Goal: Task Accomplishment & Management: Use online tool/utility

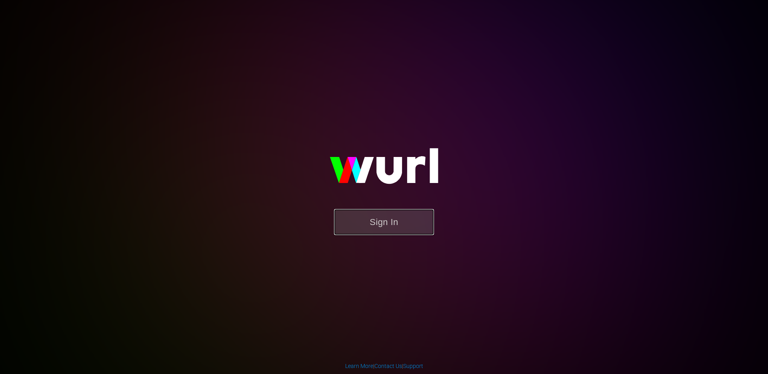
click at [399, 227] on button "Sign In" at bounding box center [384, 222] width 100 height 26
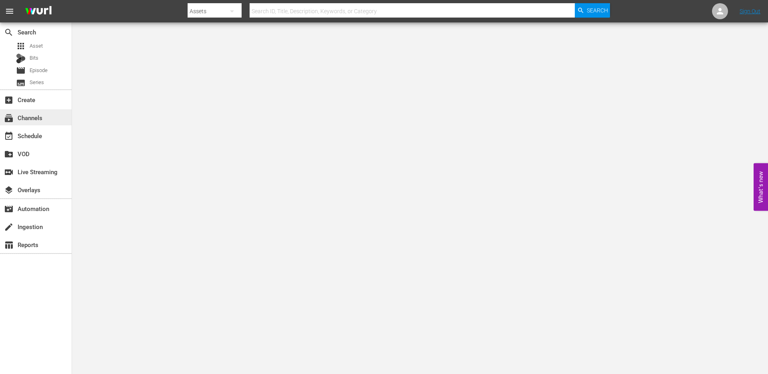
click at [40, 119] on div "subscriptions Channels" at bounding box center [22, 116] width 45 height 7
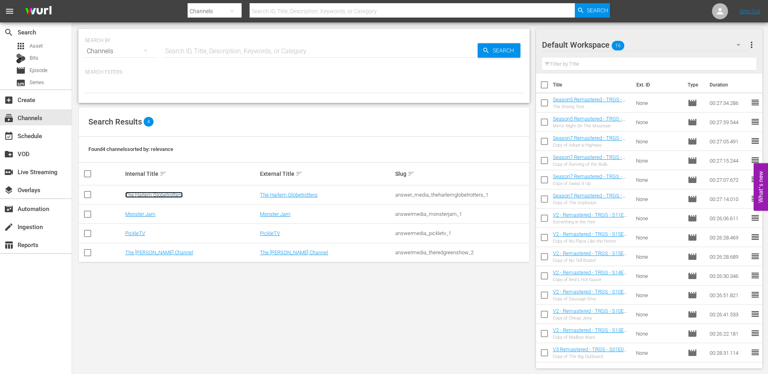
click at [144, 192] on link "The Harlem Globetrotters" at bounding box center [154, 195] width 58 height 6
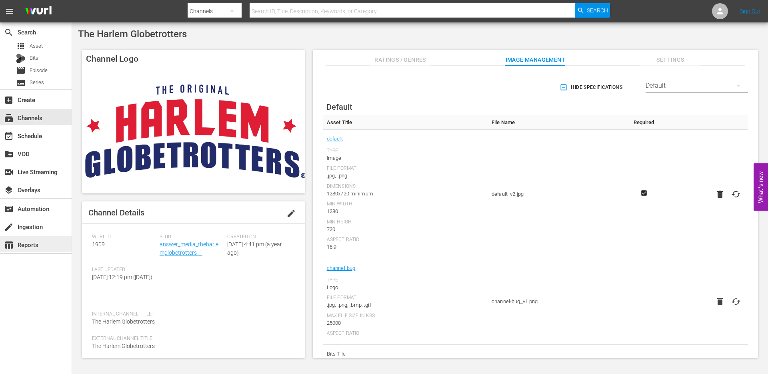
click at [35, 244] on div "table_chart Reports" at bounding box center [22, 243] width 45 height 7
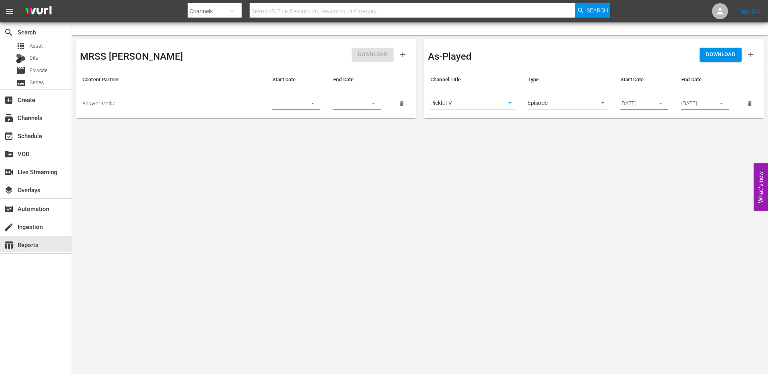
click at [475, 103] on body "menu Search By Channels Search ID, Title, Description, Keywords, or Category Se…" at bounding box center [384, 187] width 768 height 374
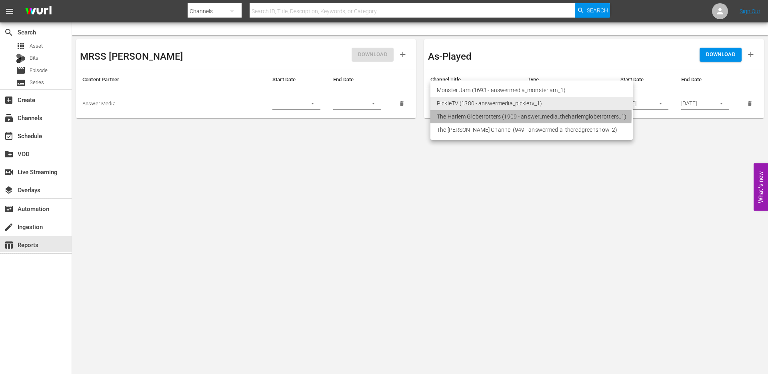
click at [474, 115] on li "The Harlem Globetrotters (1909 - answer_media_theharlemglobetrotters_1)" at bounding box center [531, 116] width 202 height 13
type input "1909"
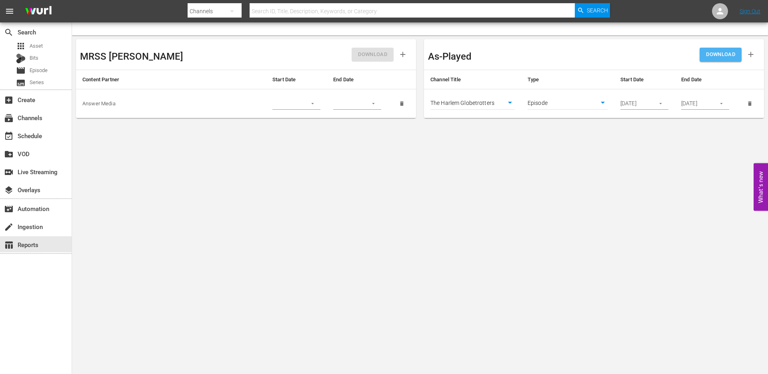
click at [720, 56] on span "DOWNLOAD" at bounding box center [720, 54] width 29 height 9
click at [37, 78] on span "Series" at bounding box center [37, 82] width 14 height 8
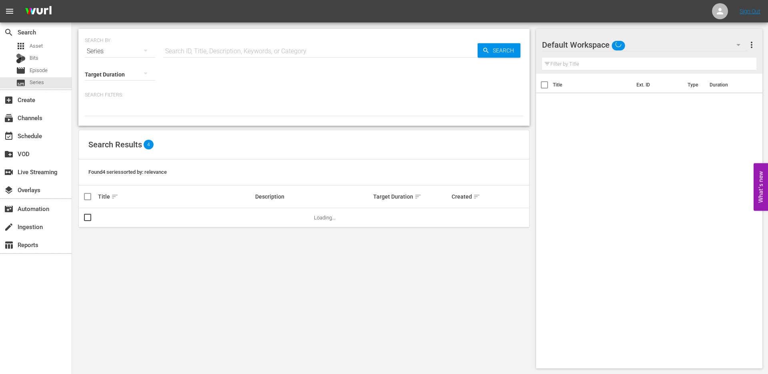
click at [194, 52] on input "text" at bounding box center [320, 51] width 314 height 19
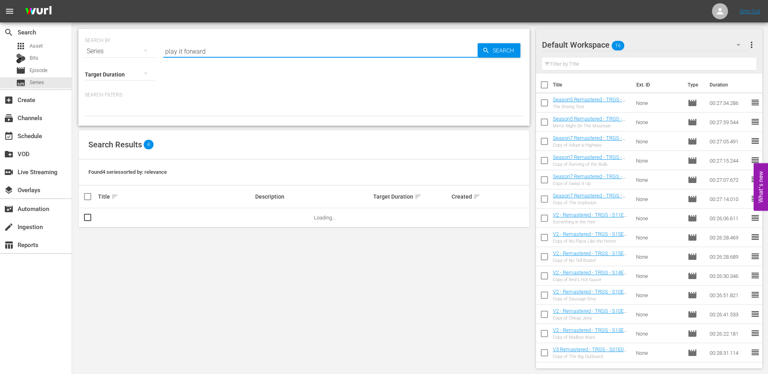
type input "play it forward"
click at [113, 219] on link "Play It Forward" at bounding box center [114, 217] width 33 height 6
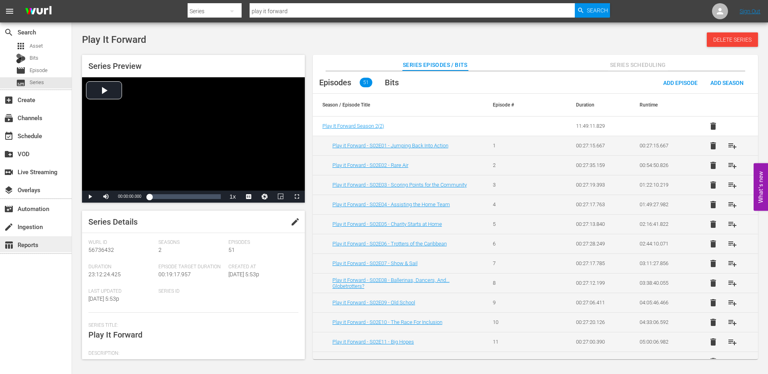
click at [29, 242] on div "table_chart Reports" at bounding box center [22, 243] width 45 height 7
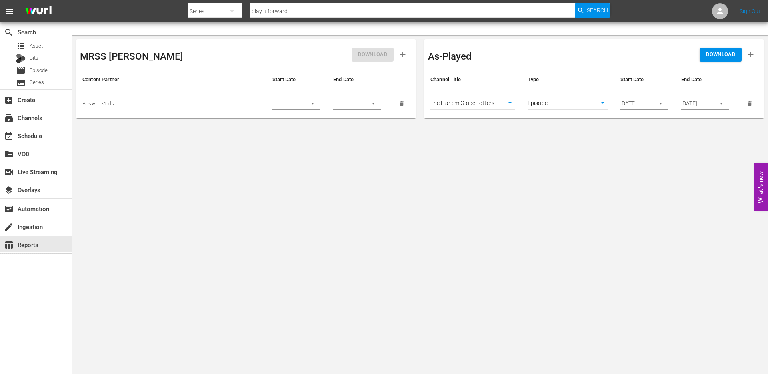
click at [566, 105] on body "menu Search By Series Search ID, Title, Description, Keywords, or Category play…" at bounding box center [384, 187] width 768 height 374
click at [561, 136] on div at bounding box center [384, 187] width 768 height 374
click at [476, 136] on body "menu Search By Series Search ID, Title, Description, Keywords, or Category play…" at bounding box center [384, 187] width 768 height 374
click at [34, 133] on div "event_available Schedule" at bounding box center [22, 134] width 45 height 7
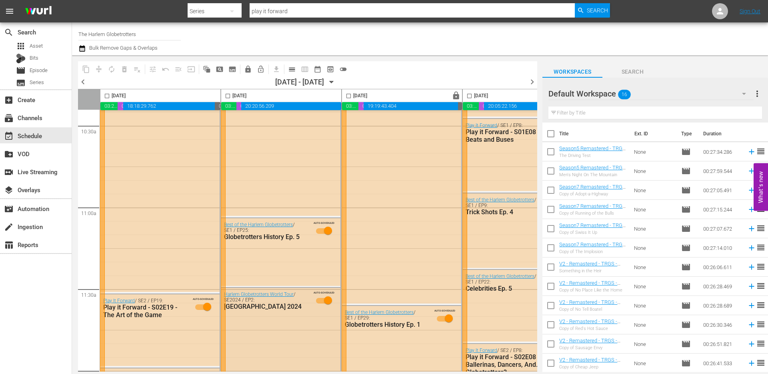
scroll to position [1329, 0]
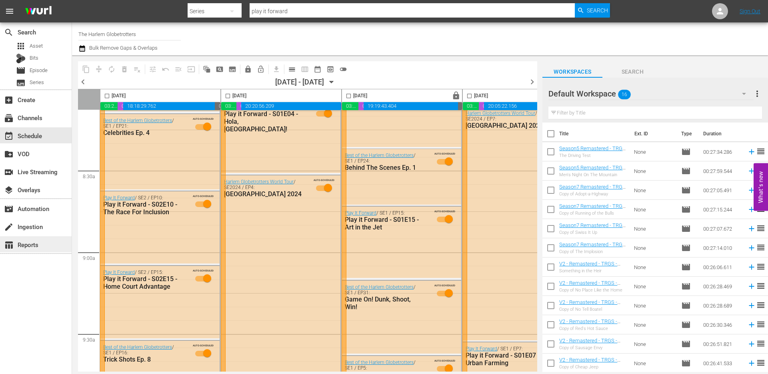
click at [33, 243] on div "table_chart Reports" at bounding box center [22, 243] width 45 height 7
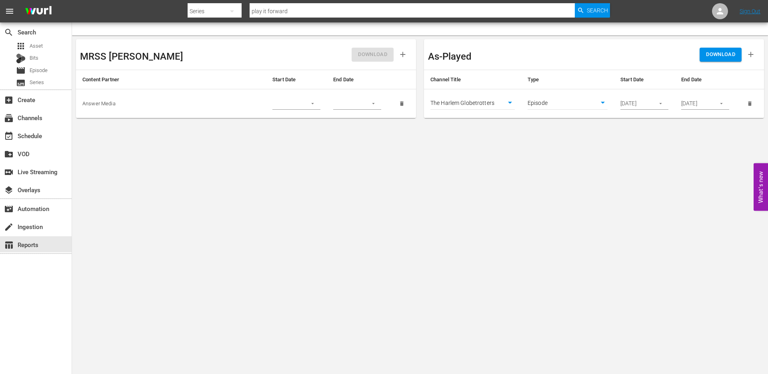
click at [566, 155] on body "menu Search By Series Search ID, Title, Description, Keywords, or Category play…" at bounding box center [384, 187] width 768 height 374
click at [380, 294] on body "menu Search By Series Search ID, Title, Description, Keywords, or Category play…" at bounding box center [384, 187] width 768 height 374
